Goal: Communication & Community: Answer question/provide support

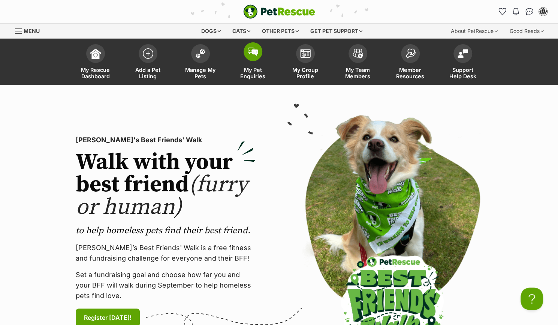
click at [241, 70] on span "My Pet Enquiries" at bounding box center [253, 73] width 34 height 13
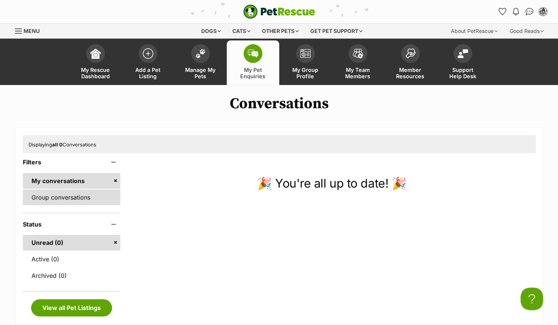
click at [54, 193] on link "Group conversations" at bounding box center [72, 198] width 98 height 16
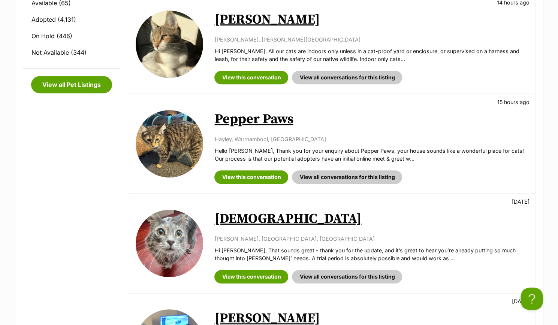
scroll to position [262, 0]
click at [247, 175] on link "View this conversation" at bounding box center [251, 176] width 74 height 13
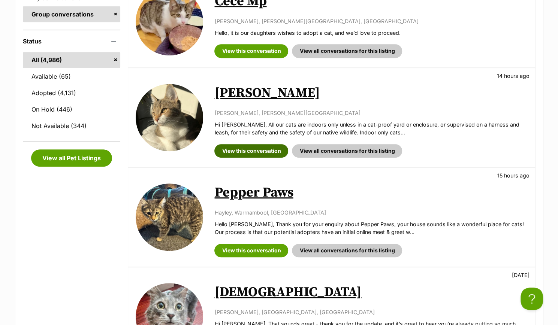
scroll to position [187, 0]
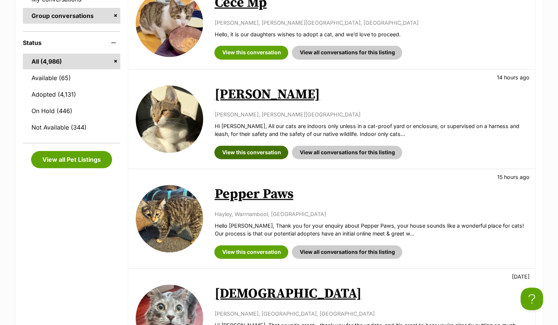
click at [245, 154] on link "View this conversation" at bounding box center [251, 152] width 74 height 13
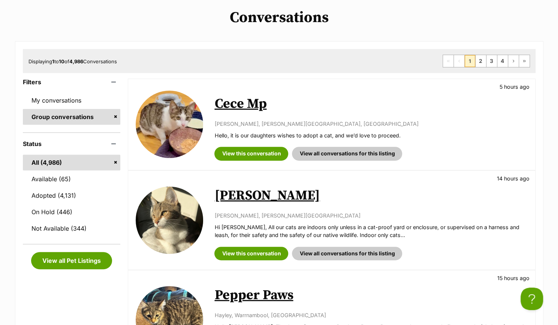
scroll to position [75, 0]
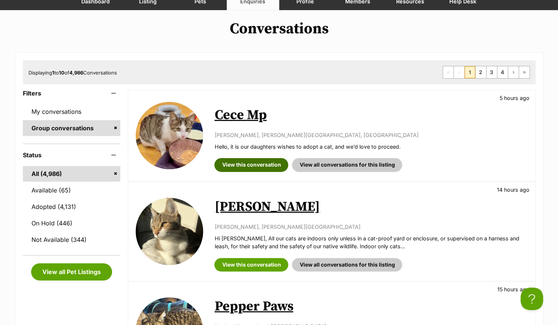
click at [232, 168] on link "View this conversation" at bounding box center [251, 164] width 74 height 13
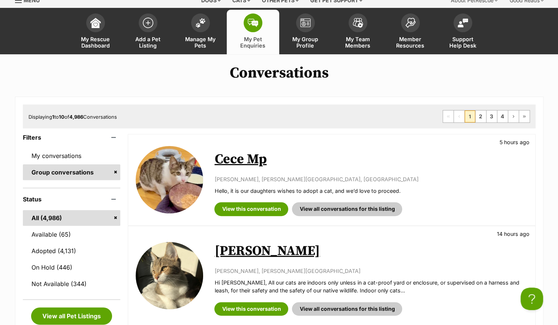
scroll to position [0, 0]
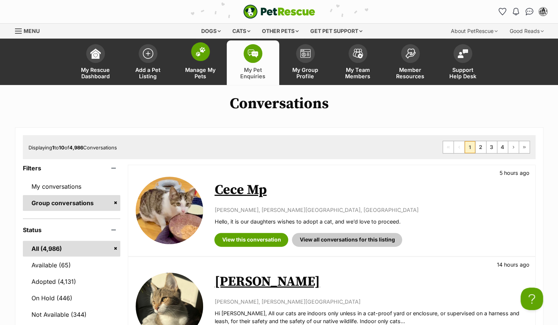
click at [202, 50] on img at bounding box center [200, 52] width 10 height 10
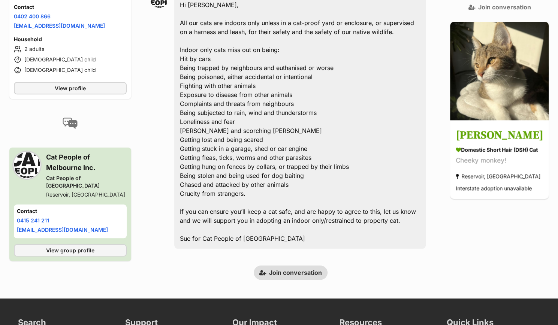
scroll to position [112, 0]
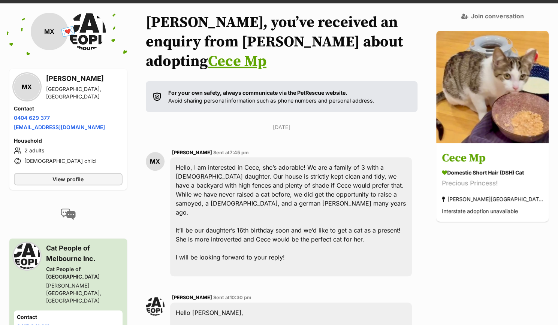
scroll to position [40, 0]
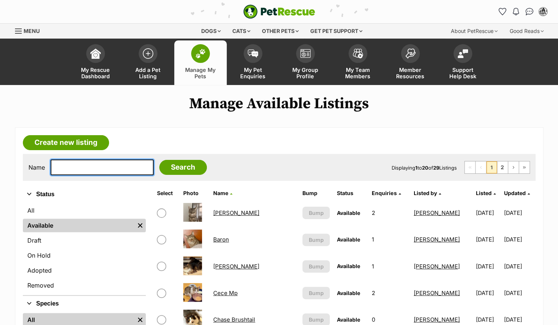
click at [121, 160] on input "text" at bounding box center [102, 168] width 103 height 16
type input "khaleesi"
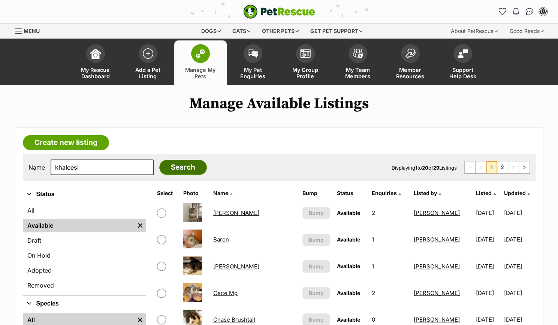
click at [159, 169] on input "Search" at bounding box center [183, 167] width 48 height 15
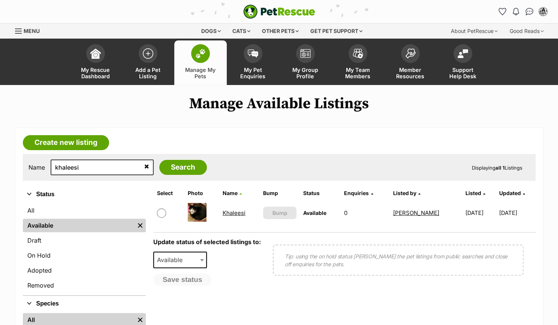
click at [231, 215] on link "Khaleesi" at bounding box center [234, 212] width 23 height 7
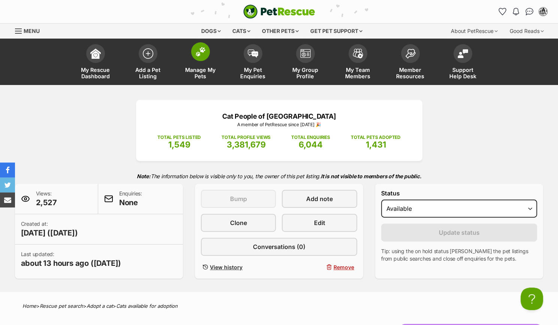
click at [206, 48] on span at bounding box center [200, 51] width 19 height 19
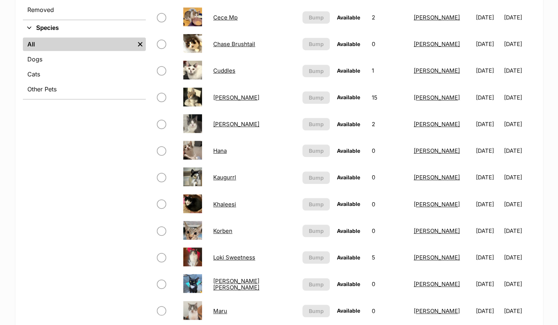
scroll to position [375, 0]
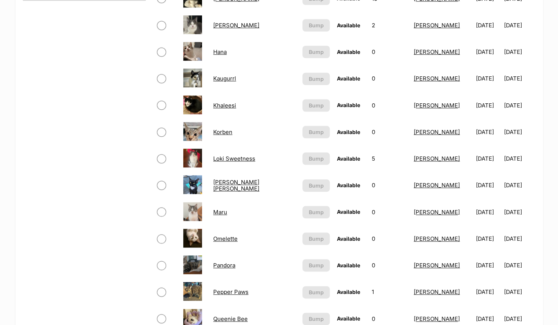
click at [218, 105] on link "Khaleesi" at bounding box center [224, 105] width 23 height 7
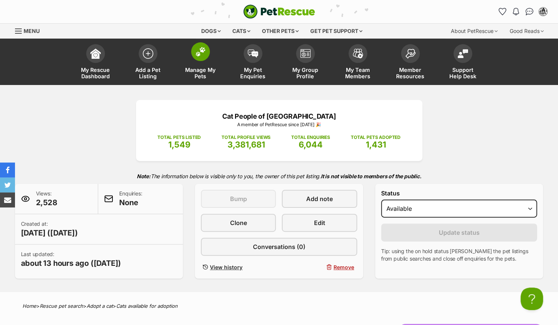
click at [212, 61] on link "Manage My Pets" at bounding box center [200, 62] width 52 height 45
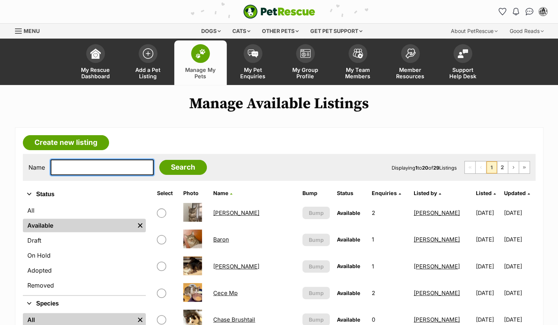
drag, startPoint x: 0, startPoint y: 0, endPoint x: 115, endPoint y: 164, distance: 199.9
click at [115, 164] on input "text" at bounding box center [102, 168] width 103 height 16
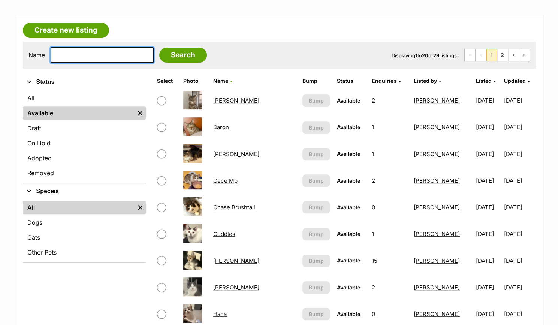
scroll to position [112, 0]
click at [91, 54] on input "text" at bounding box center [102, 55] width 103 height 16
type input "[PERSON_NAME]"
click at [175, 46] on div "Name dottie golden Search Displaying 1 to 20 of 29 Listings First Page Previous…" at bounding box center [279, 55] width 513 height 27
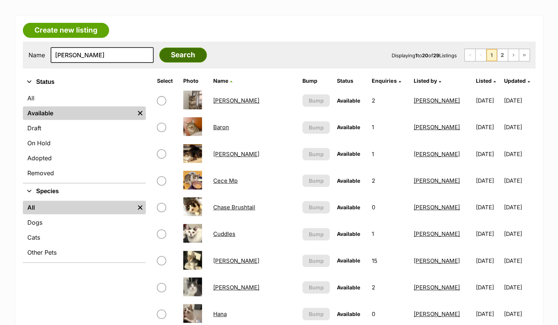
click at [175, 48] on input "Search" at bounding box center [183, 55] width 48 height 15
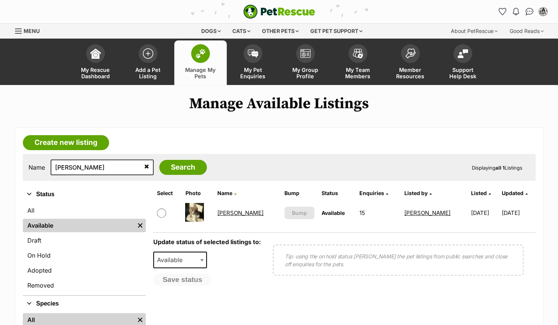
click at [232, 213] on link "[PERSON_NAME]" at bounding box center [240, 212] width 46 height 7
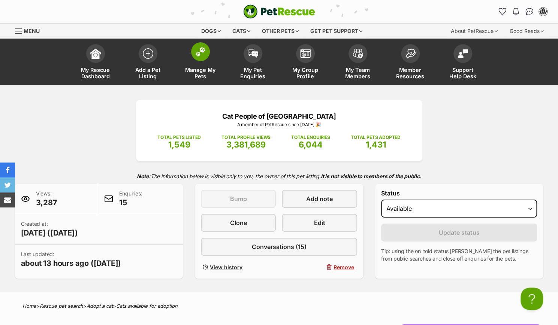
click at [214, 60] on link "Manage My Pets" at bounding box center [200, 62] width 52 height 45
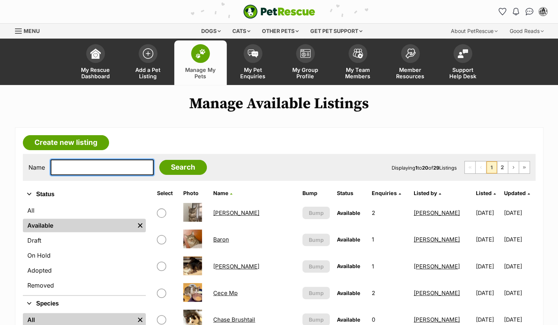
click at [113, 164] on input "text" at bounding box center [102, 168] width 103 height 16
type input "hana"
click at [181, 172] on input "Search" at bounding box center [183, 167] width 48 height 15
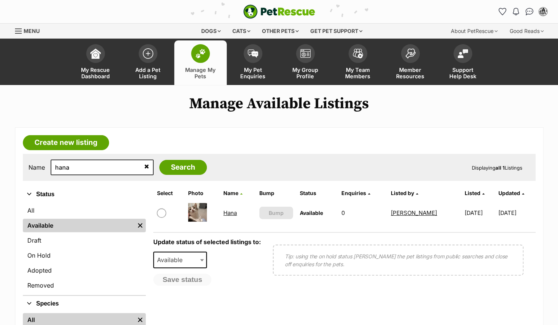
click at [236, 212] on link "Hana" at bounding box center [229, 212] width 13 height 7
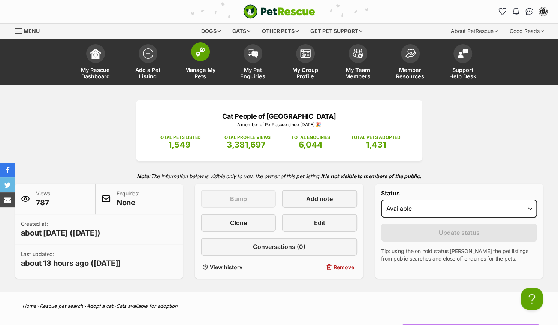
click at [204, 59] on span at bounding box center [200, 51] width 19 height 19
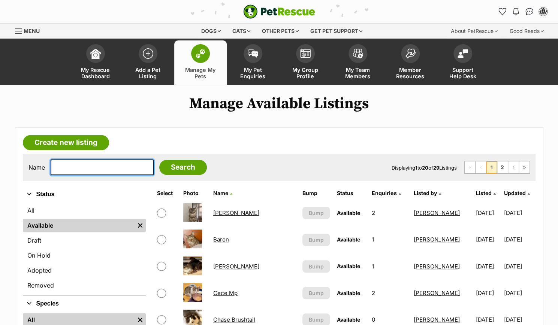
click at [125, 163] on input "text" at bounding box center [102, 168] width 103 height 16
type input "chase"
click at [159, 160] on input "Search" at bounding box center [183, 167] width 48 height 15
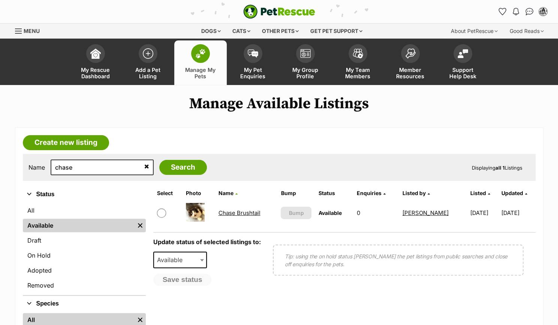
click at [242, 214] on link "Chase Brushtail" at bounding box center [239, 212] width 42 height 7
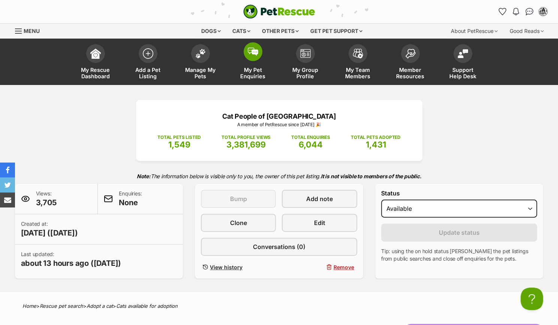
click at [246, 59] on link "My Pet Enquiries" at bounding box center [253, 62] width 52 height 45
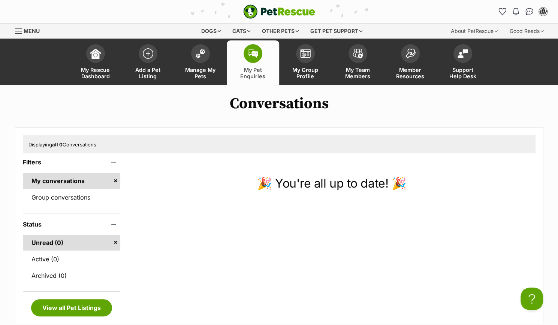
click at [61, 182] on link "My conversations" at bounding box center [72, 181] width 98 height 16
click at [68, 199] on link "Group conversations" at bounding box center [72, 198] width 98 height 16
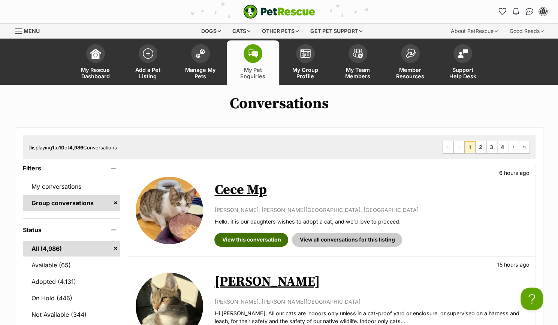
click at [247, 236] on link "View this conversation" at bounding box center [251, 239] width 74 height 13
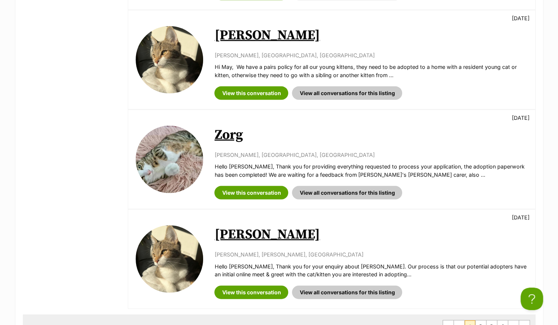
scroll to position [862, 0]
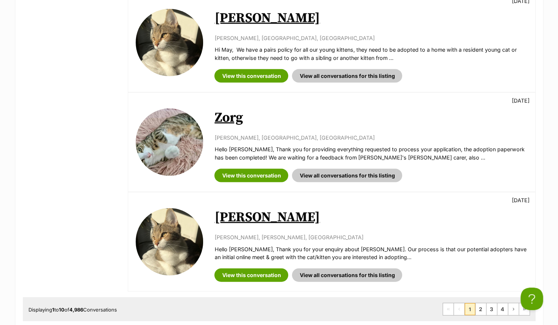
click at [279, 221] on link "[PERSON_NAME]" at bounding box center [266, 217] width 105 height 17
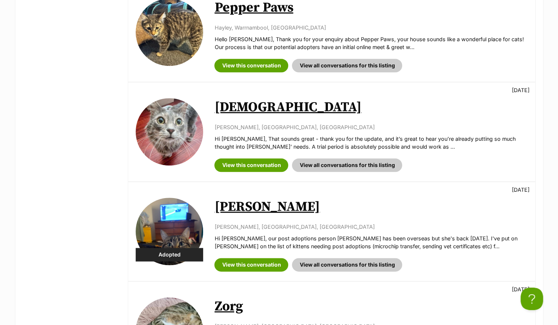
scroll to position [300, 0]
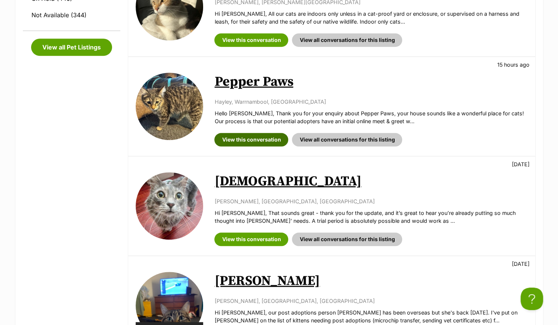
click at [266, 139] on link "View this conversation" at bounding box center [251, 139] width 74 height 13
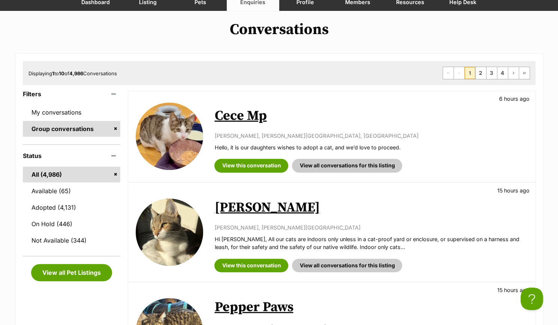
scroll to position [37, 0]
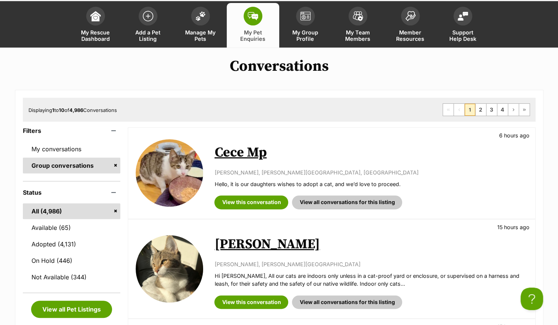
click at [259, 152] on link "Cece Mp" at bounding box center [240, 152] width 52 height 17
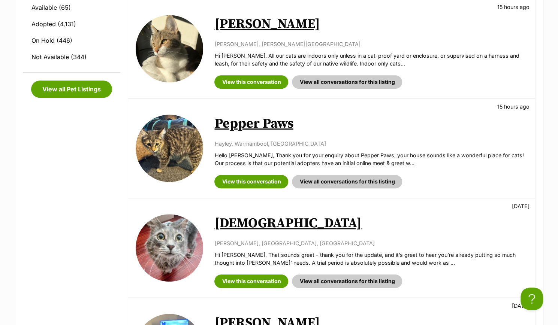
scroll to position [262, 0]
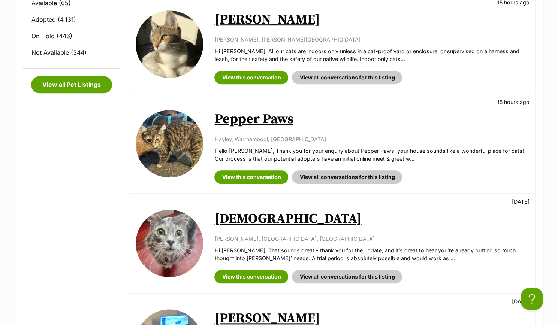
click at [277, 120] on link "Pepper Paws" at bounding box center [253, 119] width 79 height 17
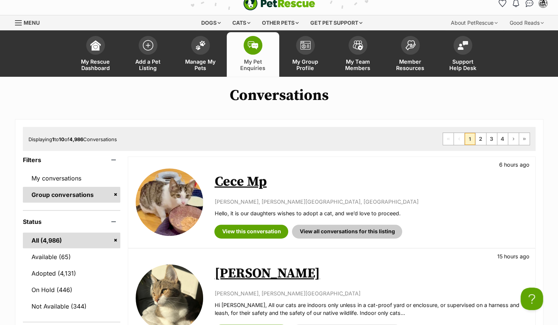
scroll to position [0, 0]
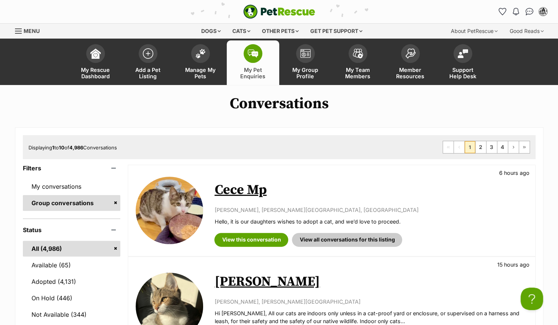
click at [242, 189] on link "Cece Mp" at bounding box center [240, 190] width 52 height 17
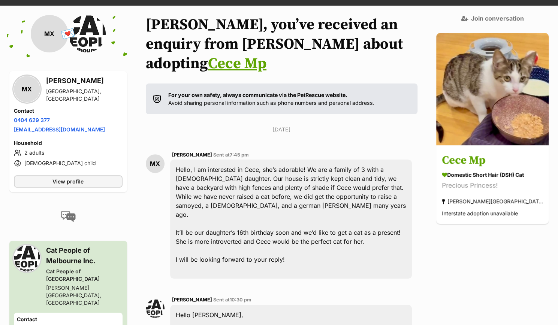
scroll to position [40, 0]
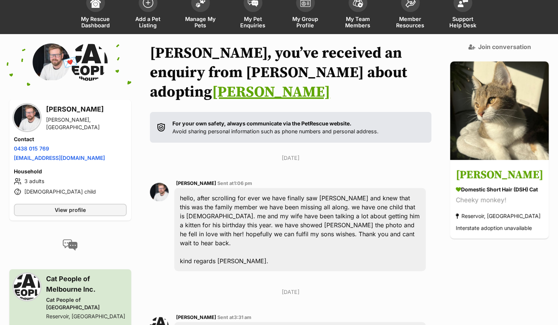
scroll to position [51, 0]
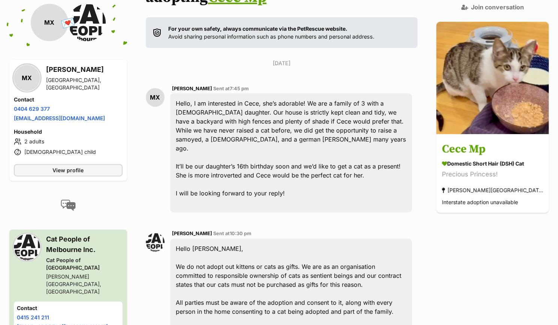
scroll to position [30, 0]
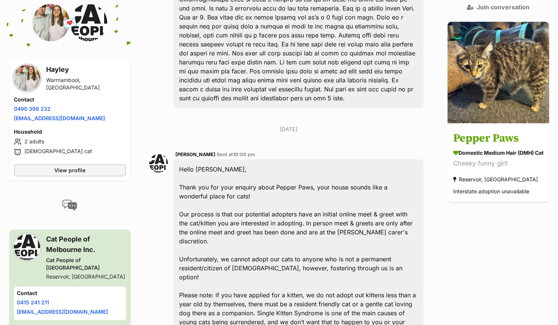
scroll to position [314, 0]
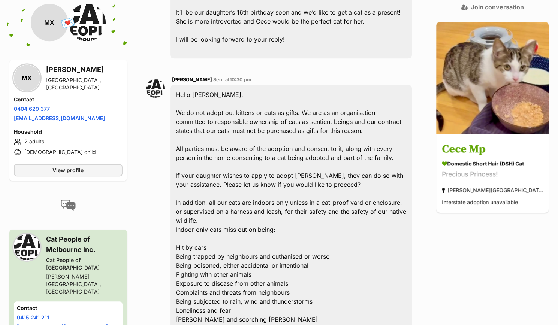
scroll to position [562, 0]
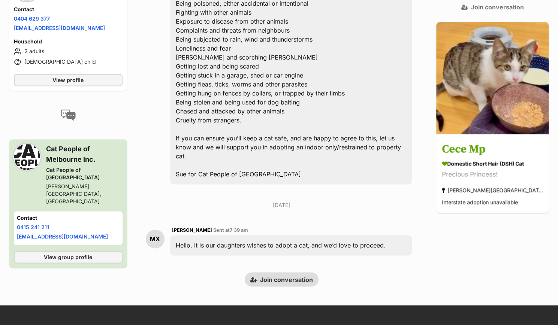
click at [293, 272] on link "Join conversation" at bounding box center [282, 279] width 74 height 14
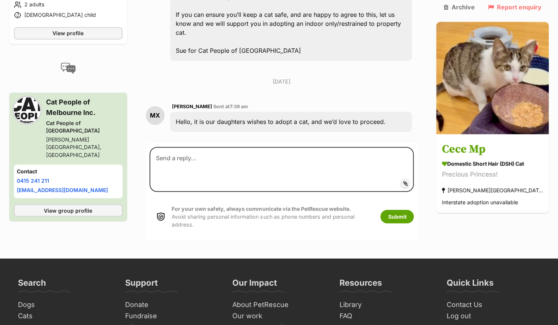
scroll to position [674, 0]
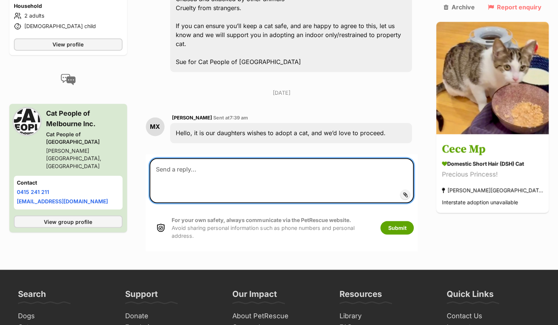
click at [296, 158] on textarea at bounding box center [281, 180] width 265 height 45
paste textarea "Hello EnquirerNameXXXX, Thank you for your enquiry about CatNameXXXX. Our proce…"
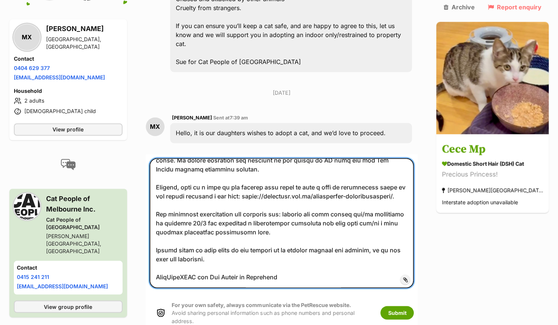
drag, startPoint x: 206, startPoint y: 238, endPoint x: 157, endPoint y: 234, distance: 49.2
click at [157, 234] on textarea at bounding box center [281, 223] width 265 height 130
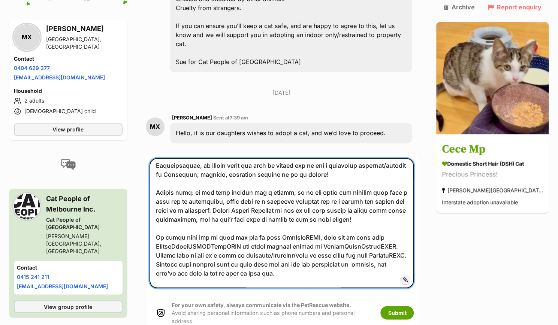
scroll to position [74, 0]
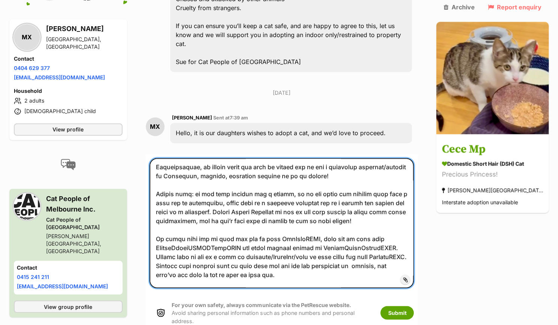
click at [329, 203] on textarea at bounding box center [281, 223] width 265 height 130
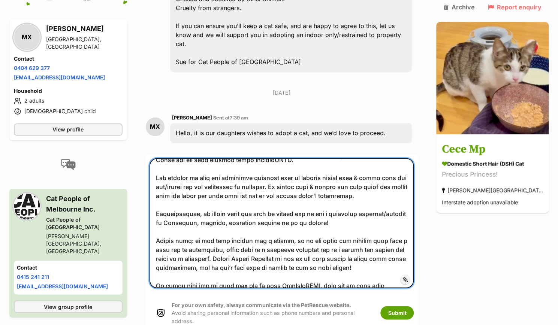
scroll to position [0, 0]
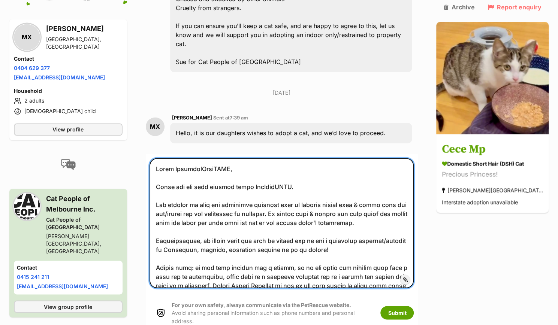
drag, startPoint x: 235, startPoint y: 131, endPoint x: 185, endPoint y: 133, distance: 49.5
click at [185, 158] on textarea at bounding box center [281, 223] width 265 height 130
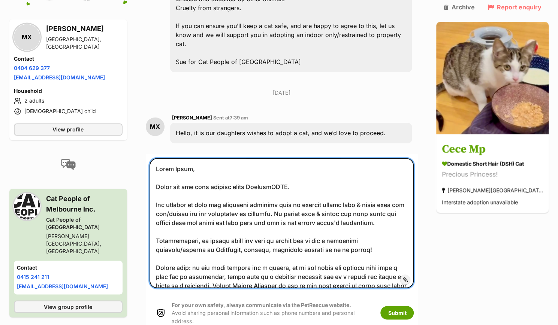
click at [297, 158] on textarea at bounding box center [281, 223] width 265 height 130
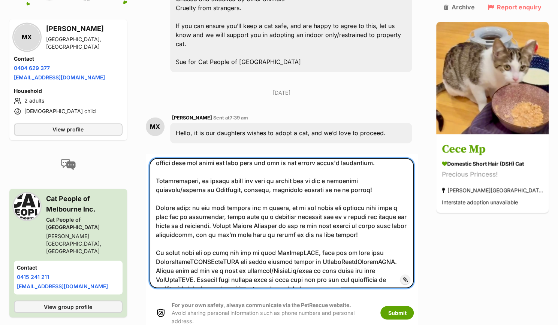
scroll to position [75, 0]
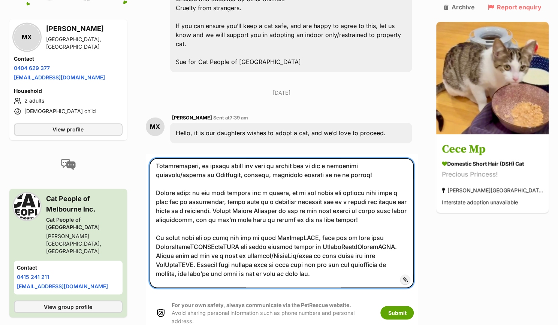
click at [327, 201] on textarea at bounding box center [281, 223] width 265 height 130
drag, startPoint x: 244, startPoint y: 210, endPoint x: 163, endPoint y: 209, distance: 81.3
click at [164, 209] on textarea at bounding box center [281, 223] width 265 height 130
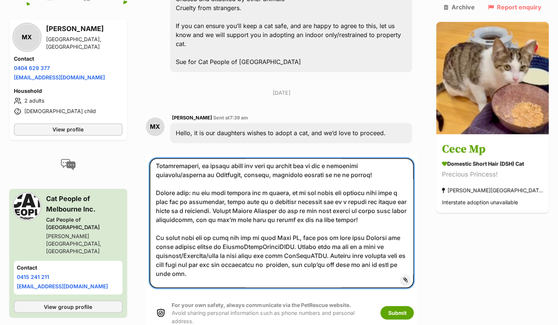
drag, startPoint x: 301, startPoint y: 211, endPoint x: 240, endPoint y: 212, distance: 61.4
click at [240, 212] on textarea at bounding box center [281, 223] width 265 height 130
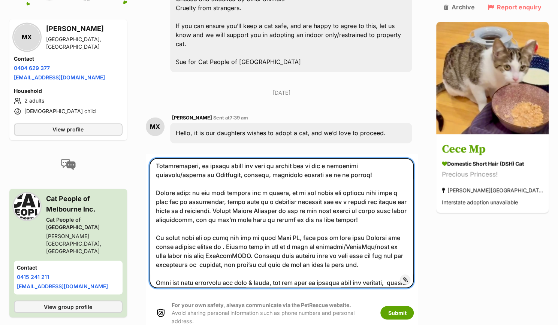
paste textarea "0419 879 284"
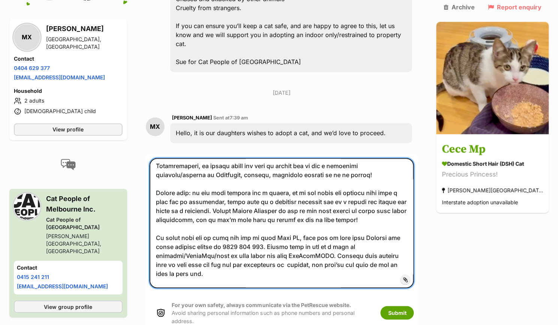
click at [345, 220] on textarea at bounding box center [281, 223] width 265 height 130
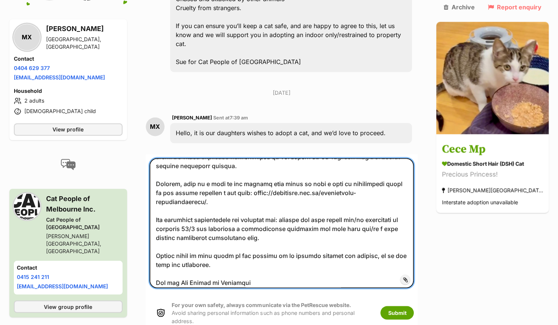
scroll to position [530, 0]
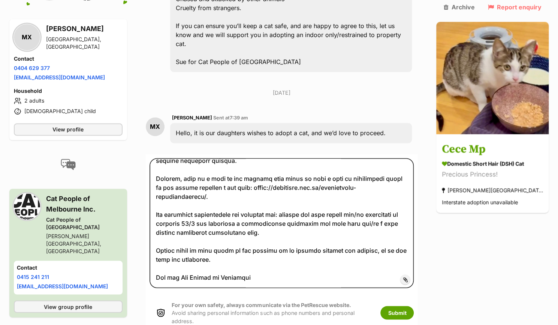
click at [421, 277] on span "Add attachment" at bounding box center [431, 280] width 40 height 6
click at [0, 0] on input "Add attachment" at bounding box center [0, 0] width 0 height 0
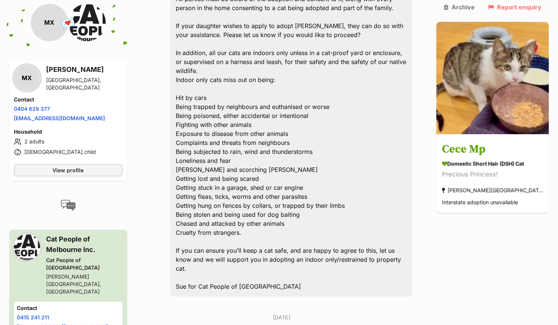
scroll to position [674, 0]
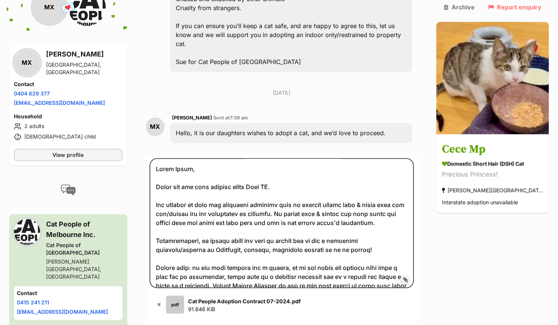
drag, startPoint x: 199, startPoint y: 95, endPoint x: 398, endPoint y: 99, distance: 199.7
click at [398, 123] on div "Hello, it is our daughters wishes to adopt a cat, and we’d love to proceed." at bounding box center [291, 133] width 242 height 20
drag, startPoint x: 181, startPoint y: 96, endPoint x: 392, endPoint y: 99, distance: 211.0
click at [392, 123] on div "Hello, it is our daughters wishes to adopt a cat, and we’d love to proceed." at bounding box center [291, 133] width 242 height 20
copy div "Hello, it is our daughters wishes to adopt a cat, and we’d love to proceed."
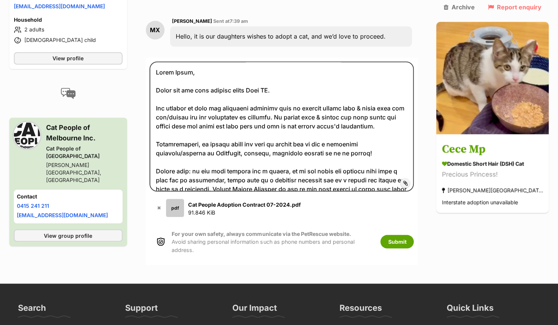
scroll to position [749, 0]
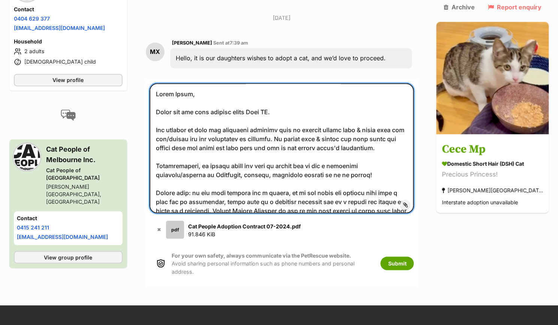
click at [282, 83] on textarea at bounding box center [281, 148] width 265 height 130
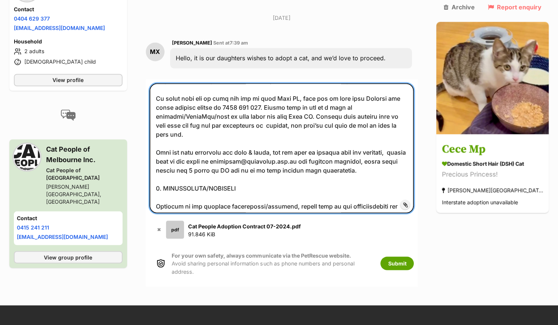
scroll to position [112, 0]
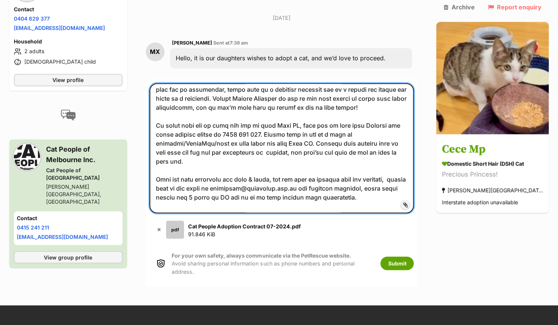
click at [311, 87] on textarea at bounding box center [281, 148] width 265 height 130
click at [327, 105] on textarea at bounding box center [281, 148] width 265 height 130
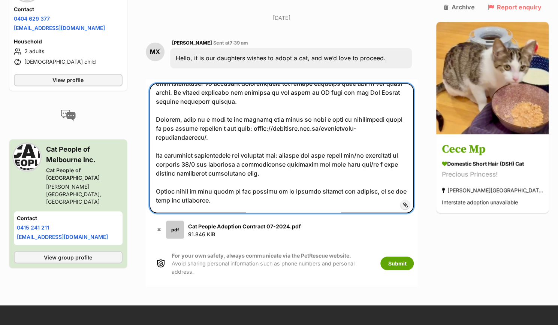
scroll to position [530, 0]
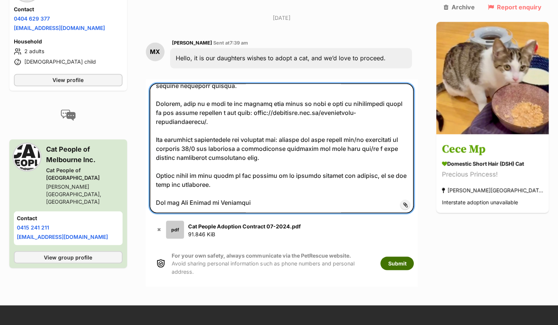
type textarea "Hello Mindy, Thank you for your enquiry about Cece Mp. Our process is that our …"
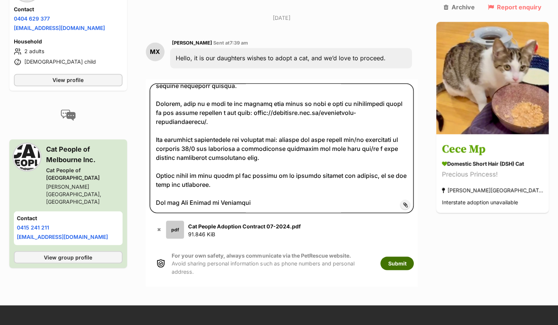
click at [414, 257] on button "Submit" at bounding box center [396, 263] width 33 height 13
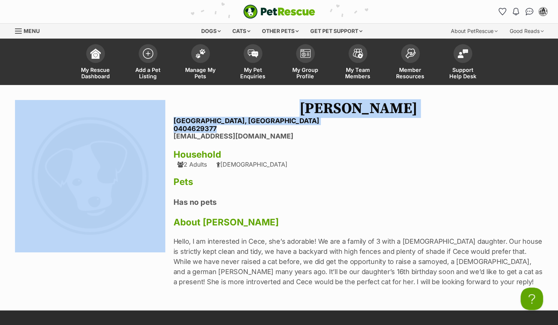
drag, startPoint x: 218, startPoint y: 130, endPoint x: 172, endPoint y: 130, distance: 45.7
click at [172, 130] on section "Next Prev 1 Mindy Xiao Caulfield North, Victoria 0404629377 donutforiife@outloo…" at bounding box center [279, 198] width 528 height 196
click at [223, 130] on li "0404629377" at bounding box center [358, 129] width 370 height 8
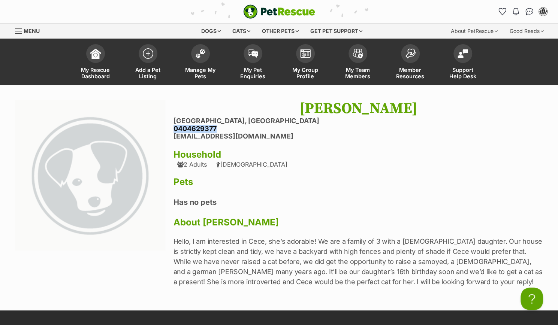
drag, startPoint x: 220, startPoint y: 129, endPoint x: 175, endPoint y: 129, distance: 45.3
click at [175, 129] on li "0404629377" at bounding box center [358, 129] width 370 height 8
copy li "0404629377"
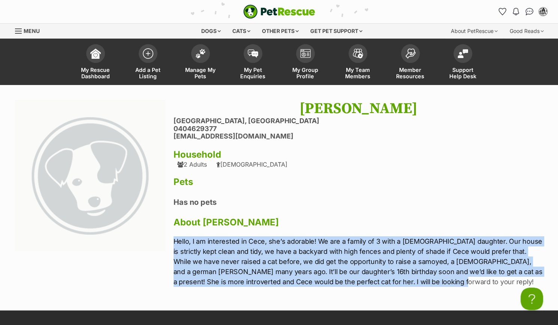
drag, startPoint x: 174, startPoint y: 242, endPoint x: 414, endPoint y: 287, distance: 244.7
click at [414, 287] on div "Mindy Xiao Caulfield North, Victoria 0404629377 donutforiife@outlook.com Househ…" at bounding box center [358, 198] width 370 height 196
copy p "Hello, I am interested in Cece, she’s adorable! We are a family of 3 with a 15 …"
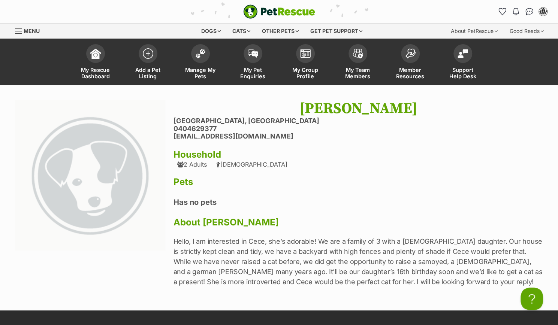
click at [335, 161] on div "Mindy Xiao Caulfield North, Victoria 0404629377 donutforiife@outlook.com Househ…" at bounding box center [358, 198] width 370 height 196
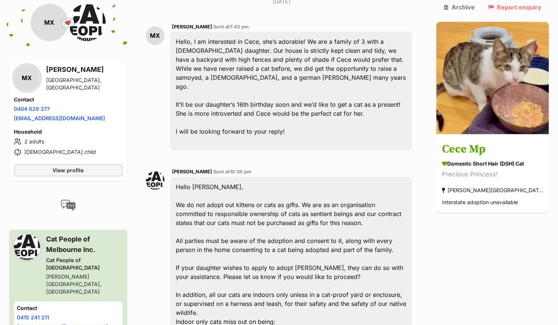
scroll to position [58, 0]
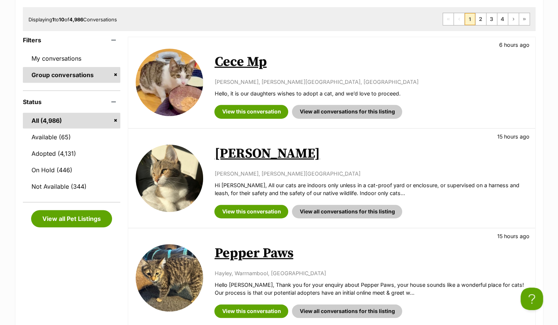
scroll to position [112, 0]
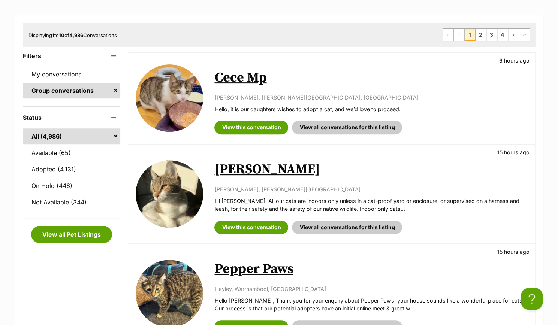
click at [274, 170] on link "[PERSON_NAME]" at bounding box center [266, 169] width 105 height 17
click at [247, 125] on link "View this conversation" at bounding box center [251, 127] width 74 height 13
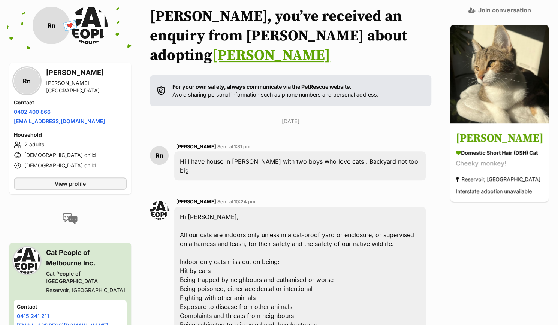
scroll to position [37, 0]
